Goal: Transaction & Acquisition: Purchase product/service

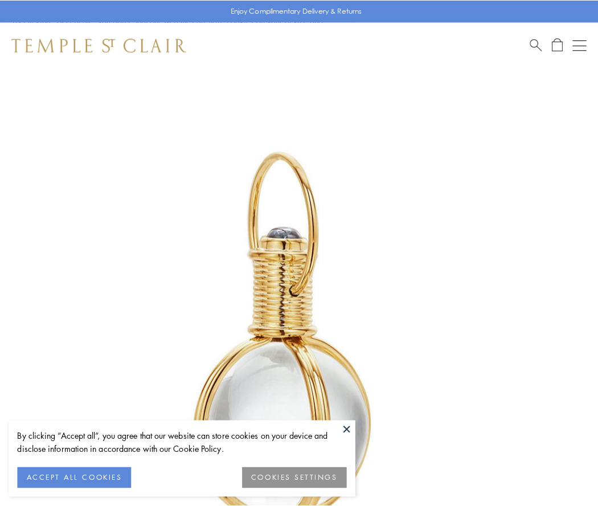
scroll to position [297, 0]
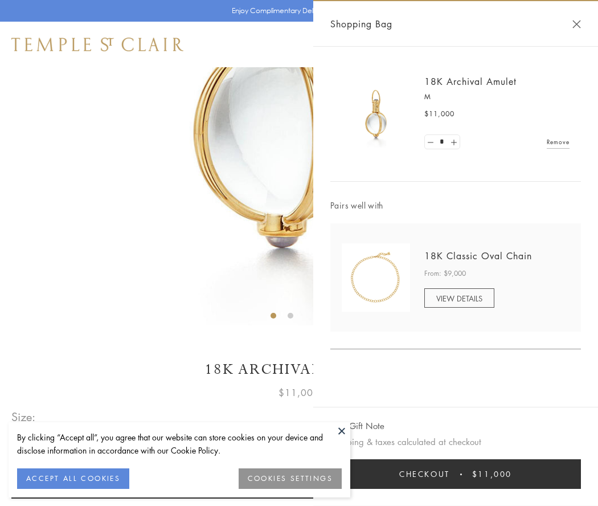
click at [455, 474] on button "Checkout $11,000" at bounding box center [455, 474] width 250 height 30
